Goal: Information Seeking & Learning: Learn about a topic

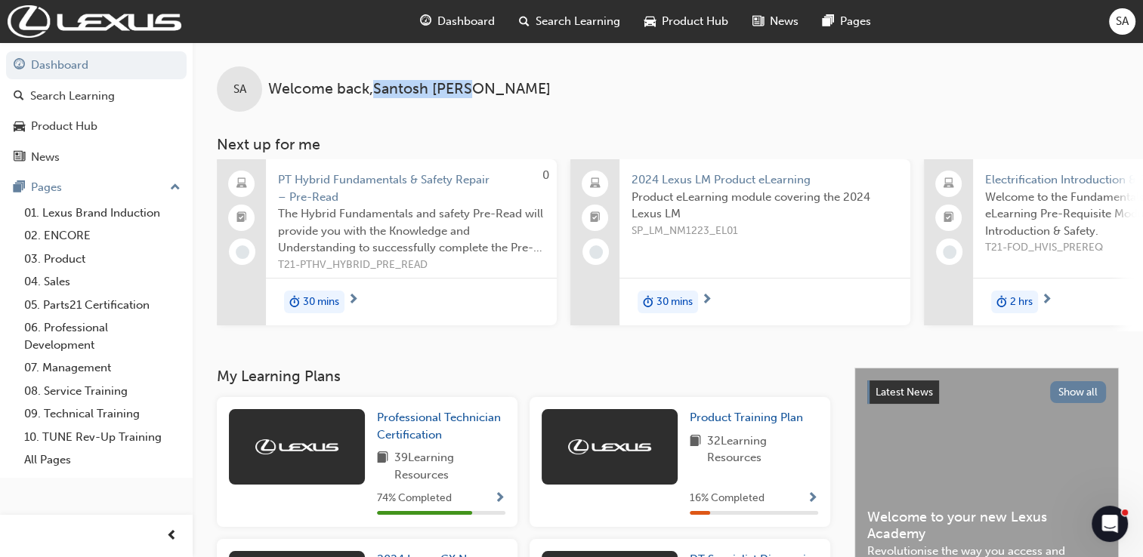
drag, startPoint x: 375, startPoint y: 89, endPoint x: 475, endPoint y: 93, distance: 100.5
click at [475, 93] on div "SA Welcome back , [PERSON_NAME]" at bounding box center [668, 76] width 950 height 69
click at [92, 215] on link "01. Lexus Brand Induction" at bounding box center [102, 213] width 168 height 23
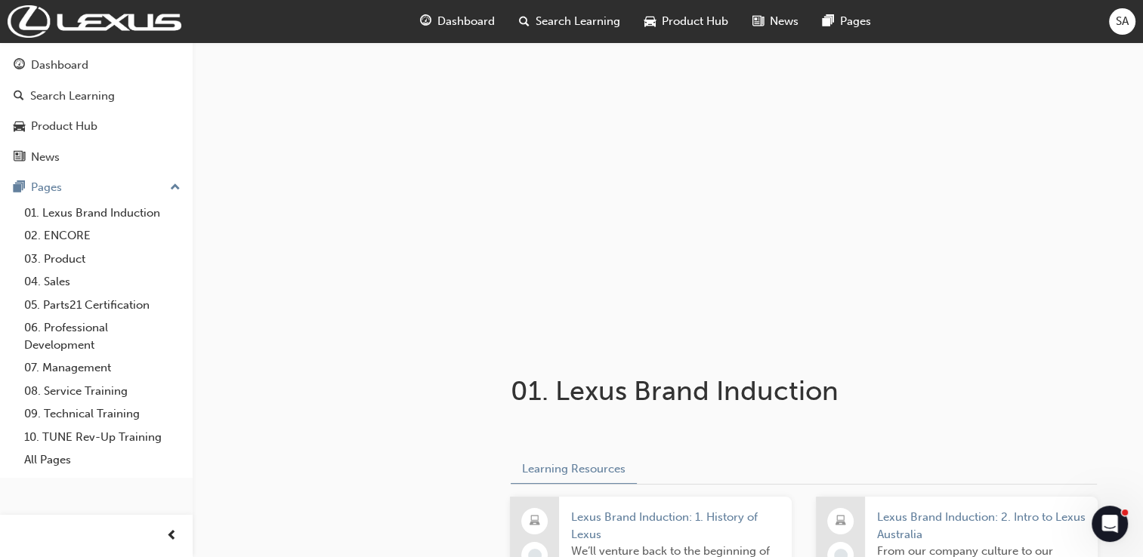
click at [482, 17] on span "Dashboard" at bounding box center [465, 21] width 57 height 17
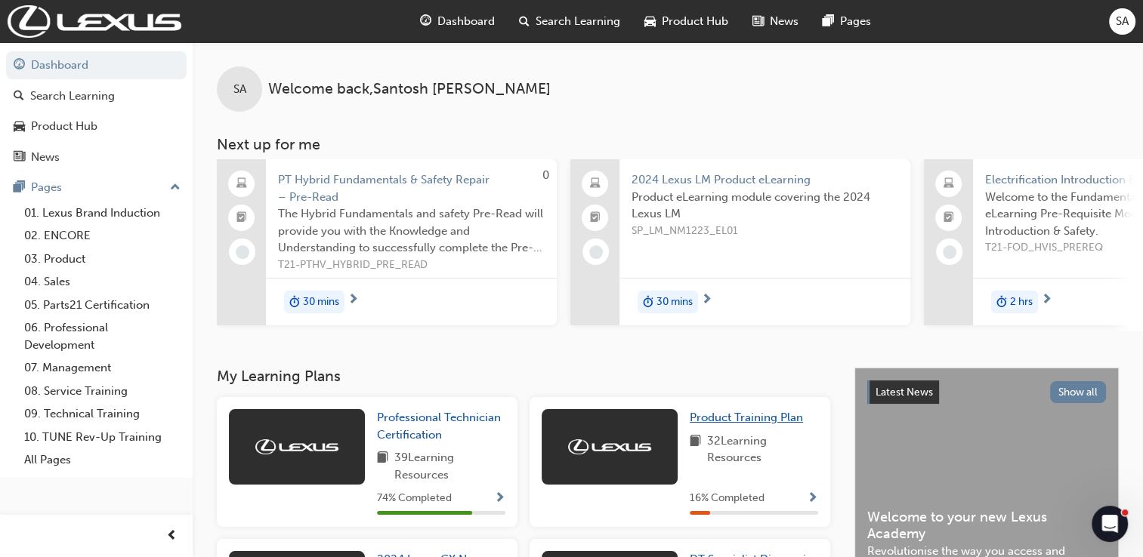
click at [746, 418] on span "Product Training Plan" at bounding box center [746, 418] width 113 height 14
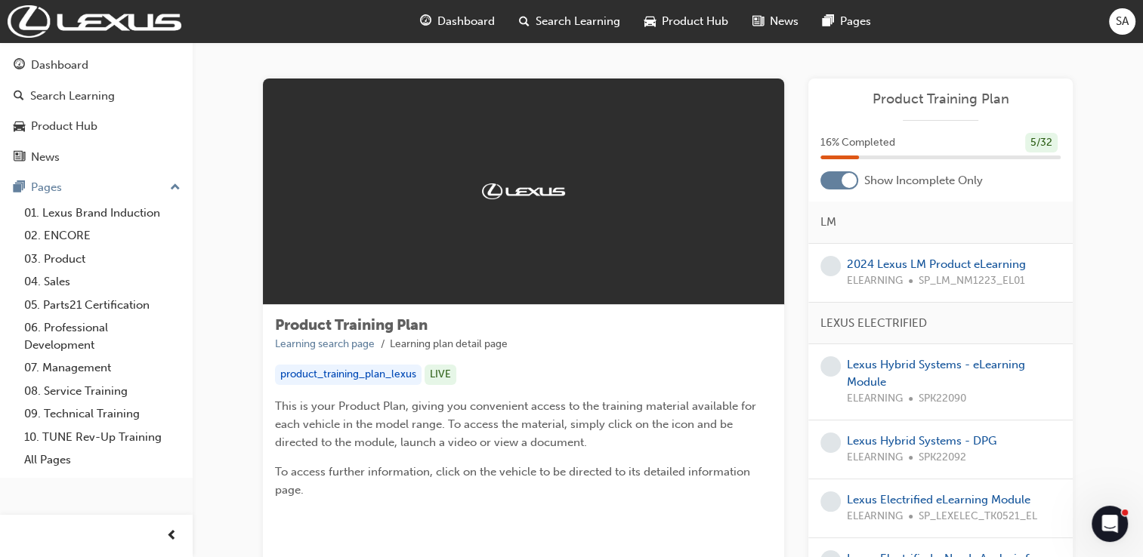
click at [462, 26] on span "Dashboard" at bounding box center [465, 21] width 57 height 17
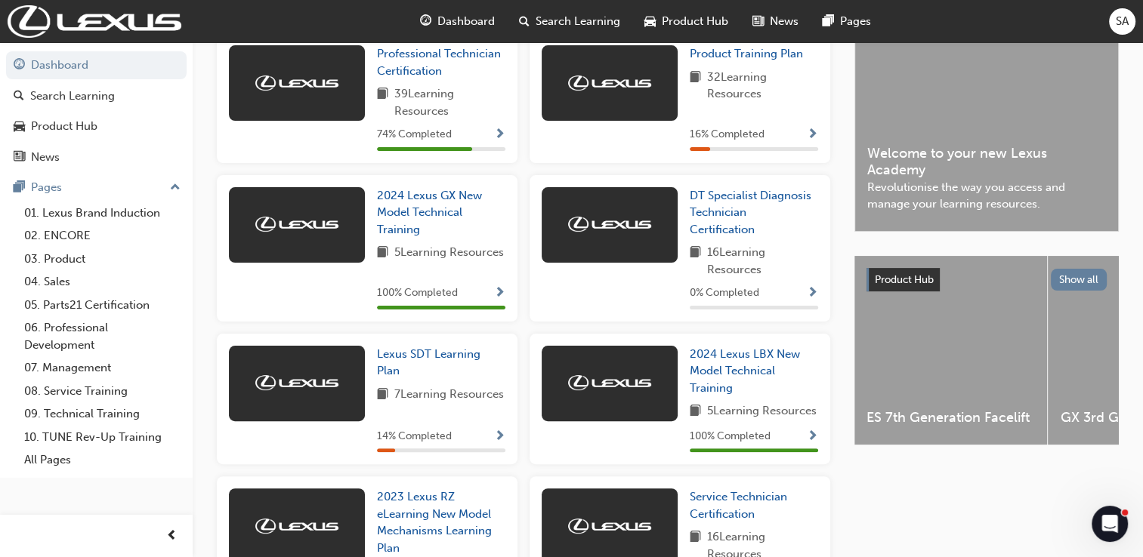
scroll to position [363, 0]
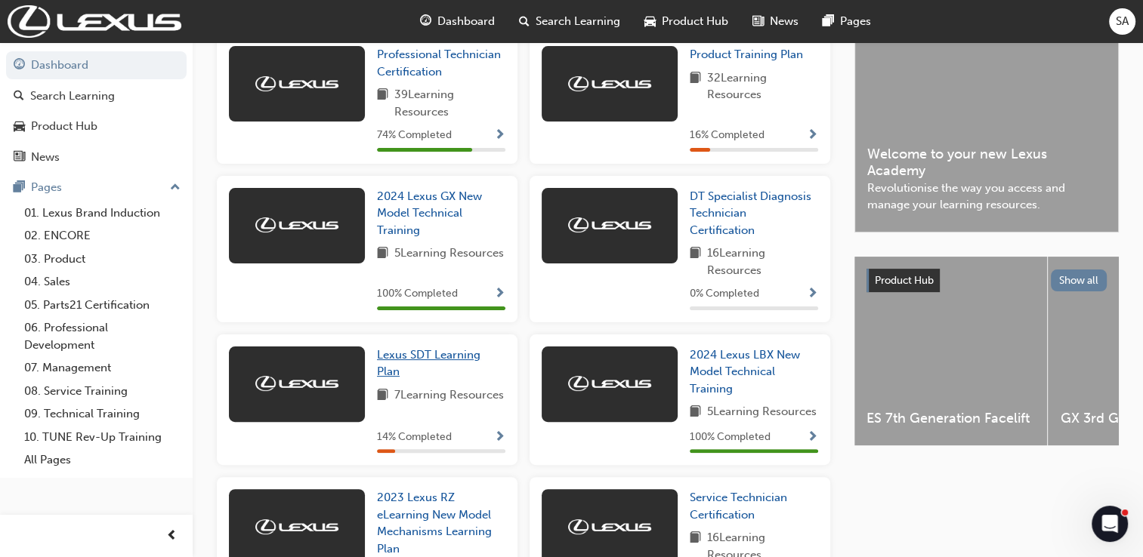
click at [411, 363] on span "Lexus SDT Learning Plan" at bounding box center [428, 363] width 103 height 31
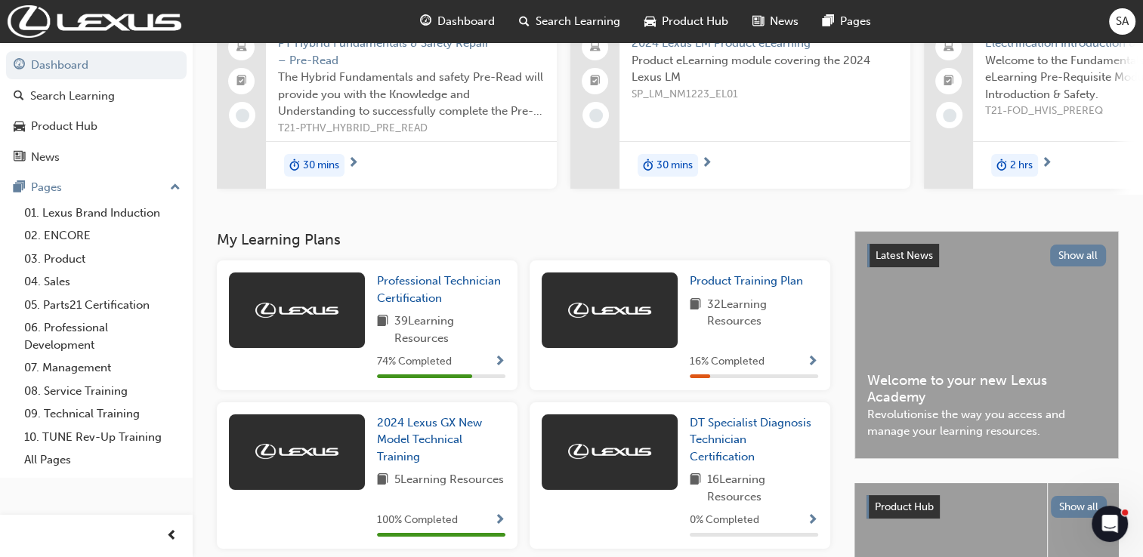
scroll to position [151, 0]
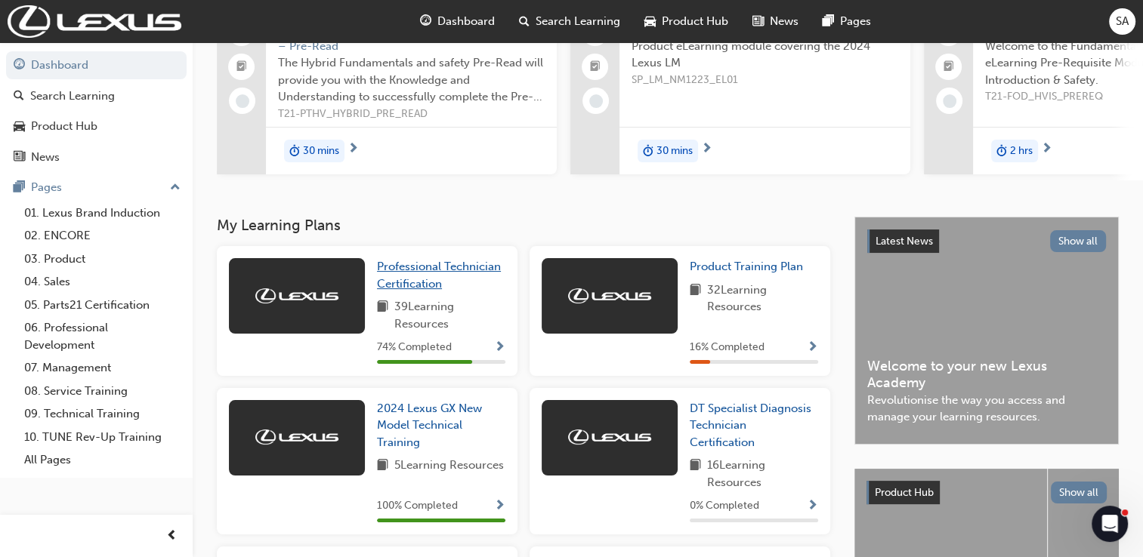
click at [424, 282] on span "Professional Technician Certification" at bounding box center [439, 275] width 124 height 31
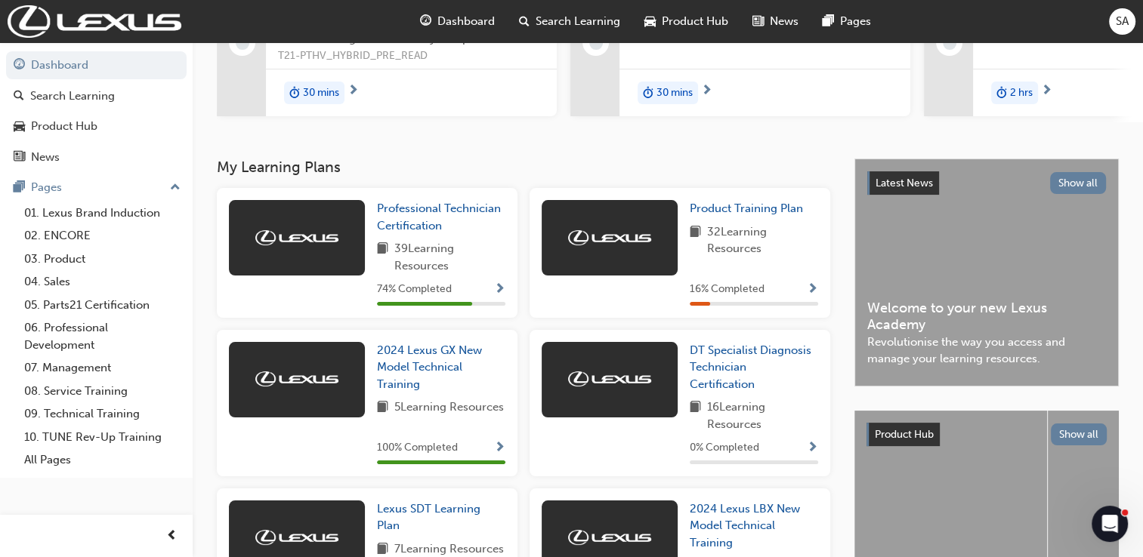
scroll to position [228, 0]
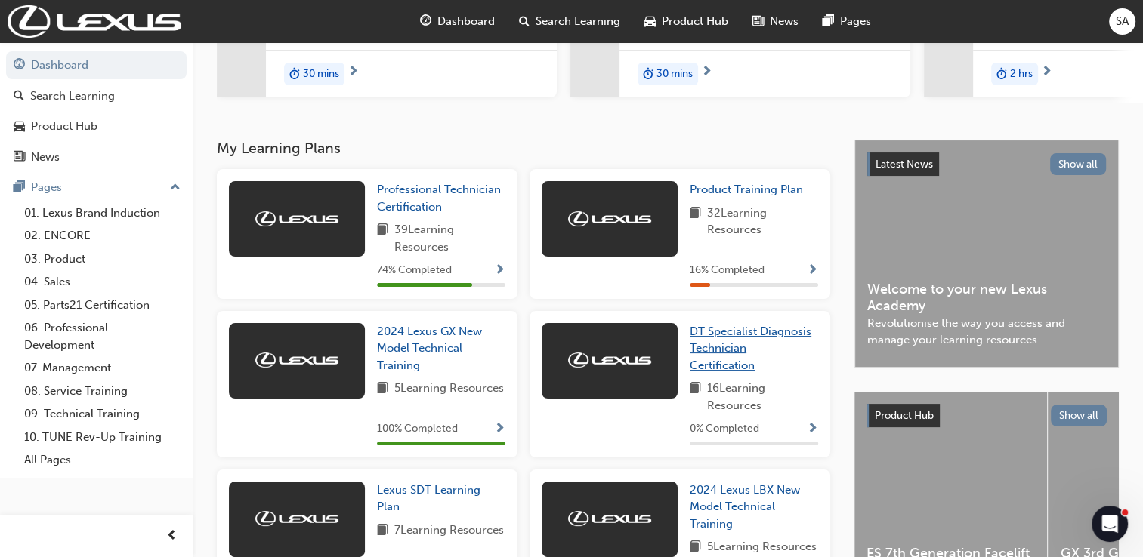
click at [719, 356] on span "DT Specialist Diagnosis Technician Certification" at bounding box center [751, 349] width 122 height 48
